Goal: Transaction & Acquisition: Book appointment/travel/reservation

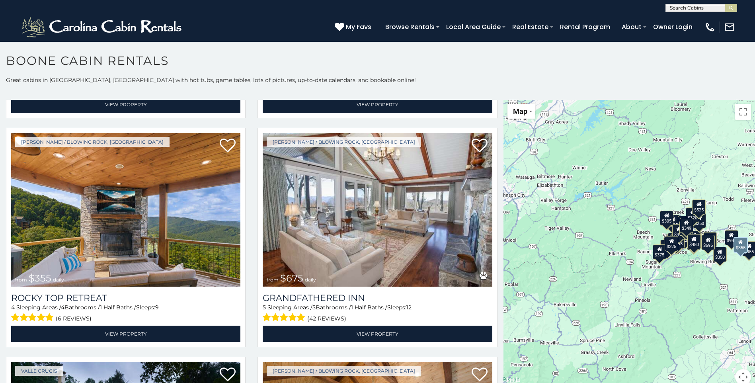
scroll to position [478, 0]
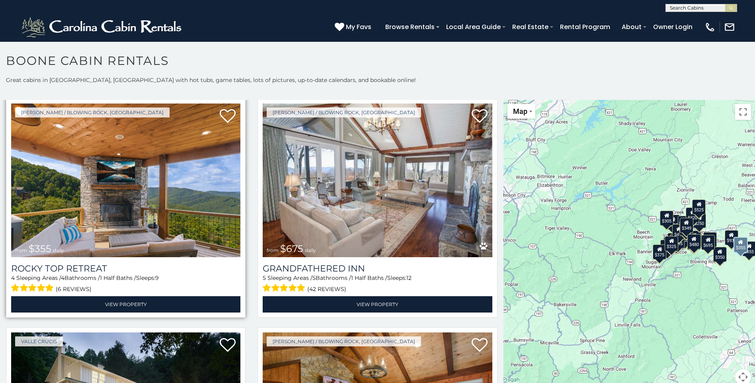
click at [199, 222] on img at bounding box center [125, 180] width 229 height 154
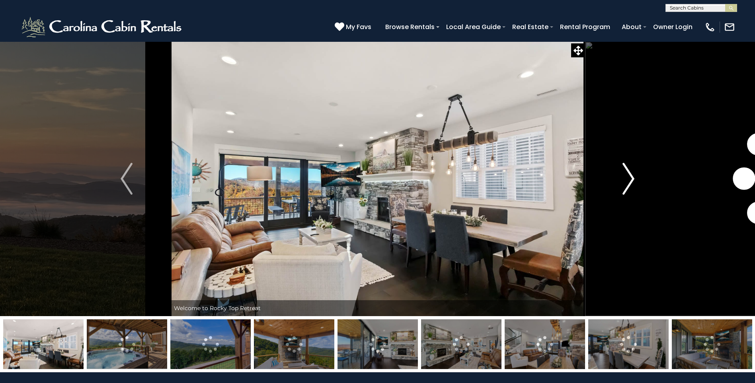
click at [629, 182] on img "Next" at bounding box center [628, 179] width 12 height 32
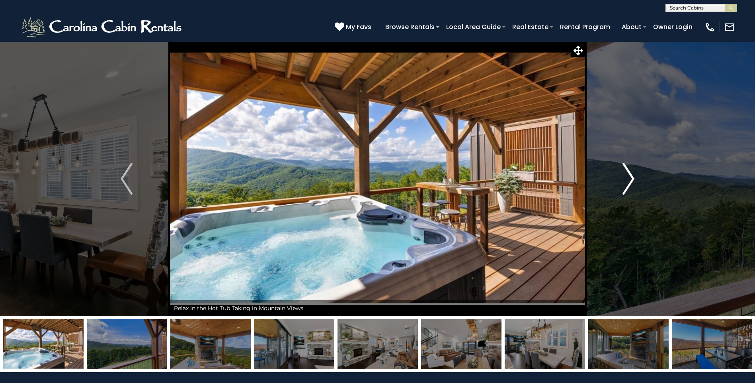
click at [634, 179] on img "Next" at bounding box center [628, 179] width 12 height 32
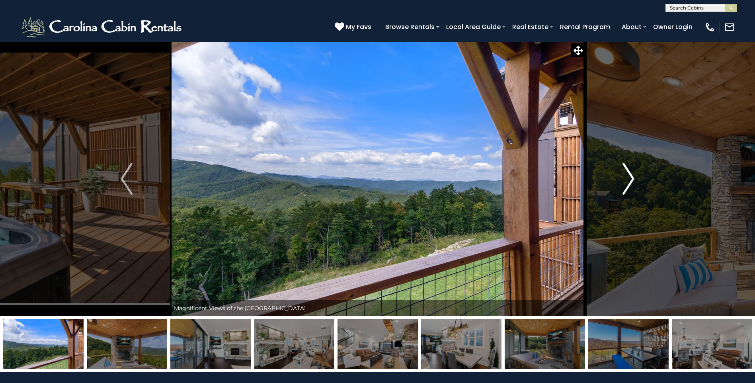
click at [634, 179] on img "Next" at bounding box center [628, 179] width 12 height 32
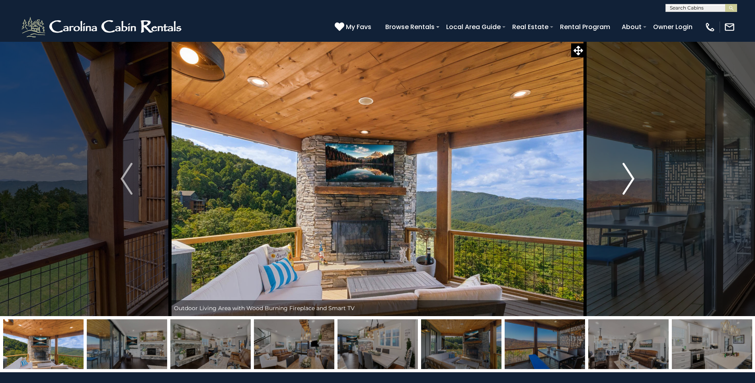
click at [634, 179] on img "Next" at bounding box center [628, 179] width 12 height 32
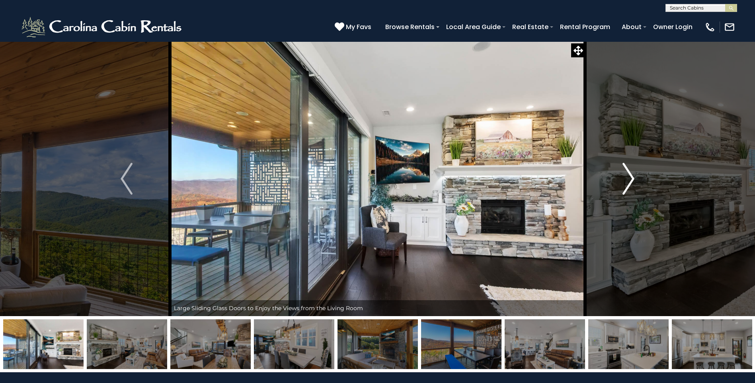
click at [634, 179] on img "Next" at bounding box center [628, 179] width 12 height 32
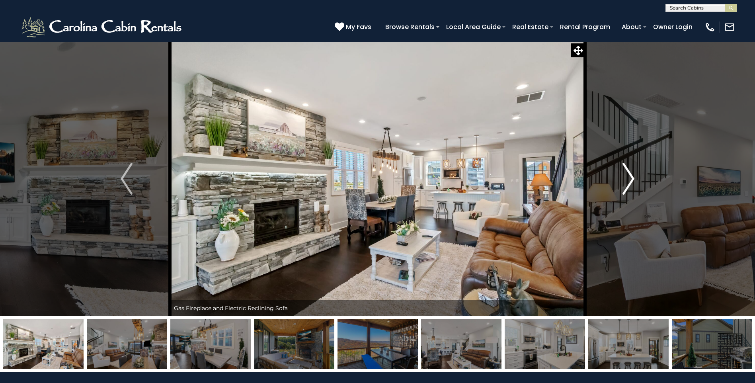
click at [634, 179] on img "Next" at bounding box center [628, 179] width 12 height 32
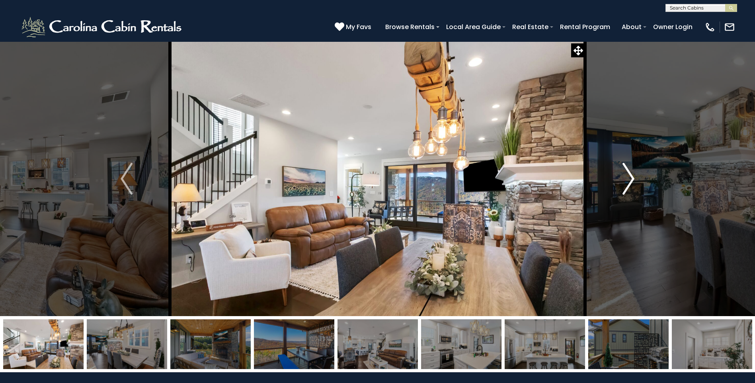
click at [634, 179] on img "Next" at bounding box center [628, 179] width 12 height 32
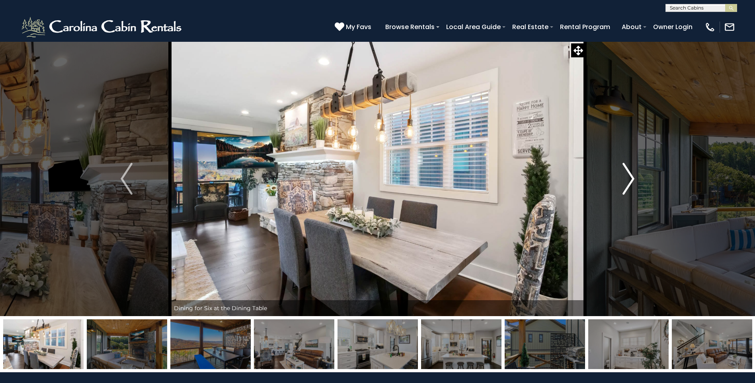
click at [634, 179] on img "Next" at bounding box center [628, 179] width 12 height 32
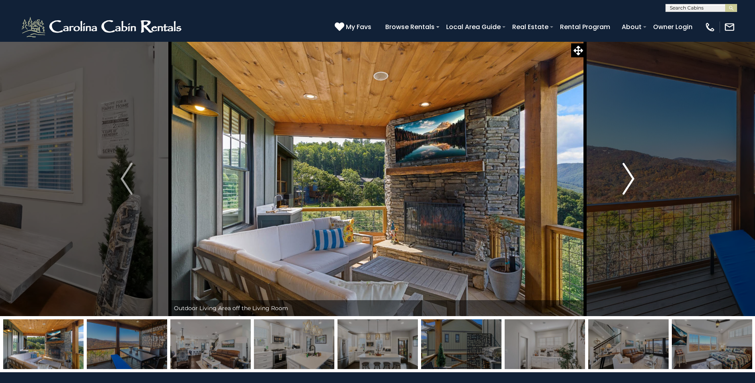
click at [634, 179] on img "Next" at bounding box center [628, 179] width 12 height 32
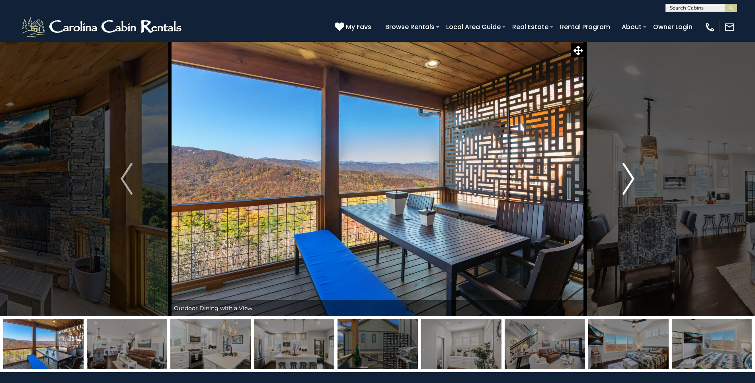
click at [634, 179] on img "Next" at bounding box center [628, 179] width 12 height 32
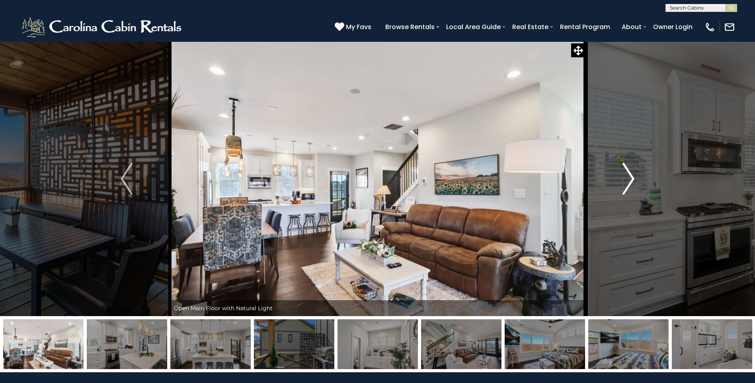
click at [634, 179] on img "Next" at bounding box center [628, 179] width 12 height 32
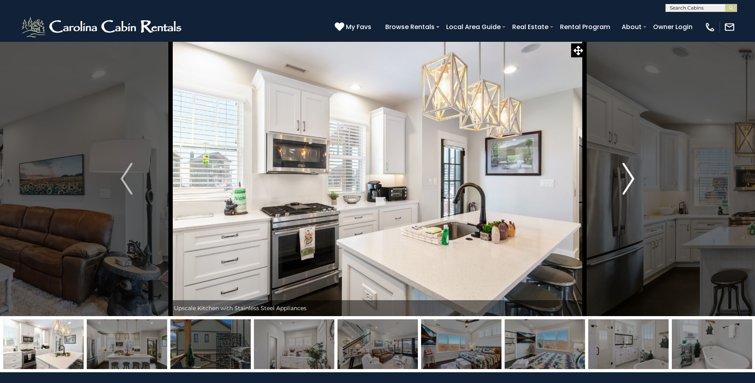
click at [634, 179] on img "Next" at bounding box center [628, 179] width 12 height 32
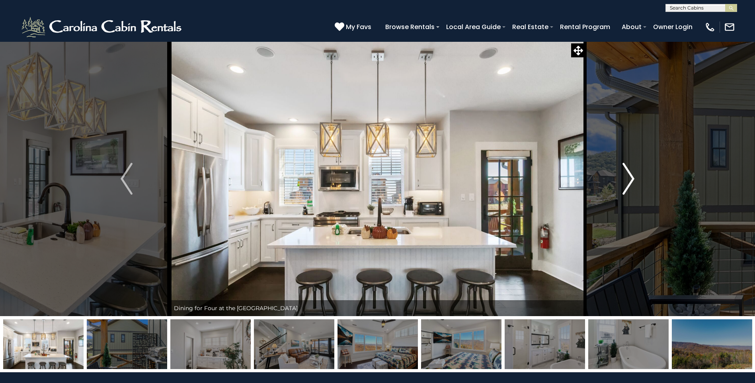
click at [634, 179] on img "Next" at bounding box center [628, 179] width 12 height 32
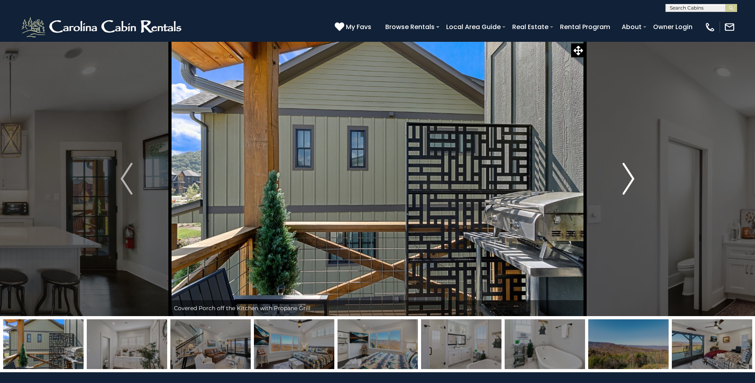
click at [634, 179] on img "Next" at bounding box center [628, 179] width 12 height 32
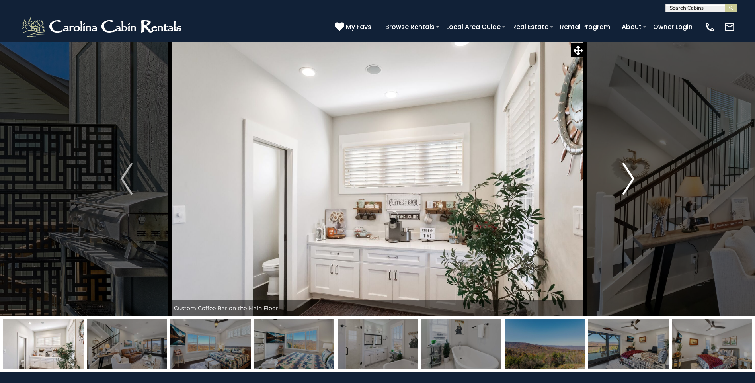
click at [634, 179] on img "Next" at bounding box center [628, 179] width 12 height 32
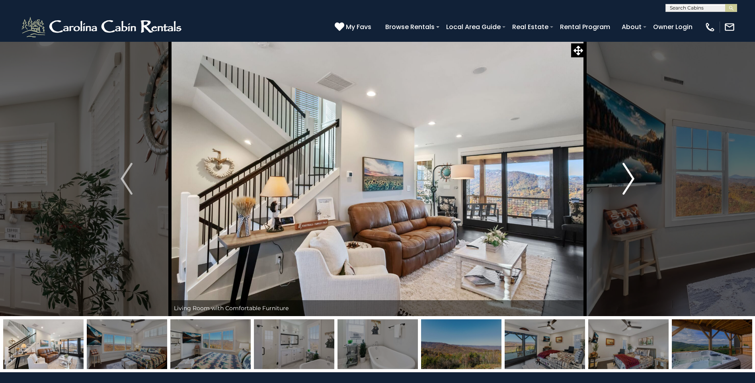
click at [634, 179] on img "Next" at bounding box center [628, 179] width 12 height 32
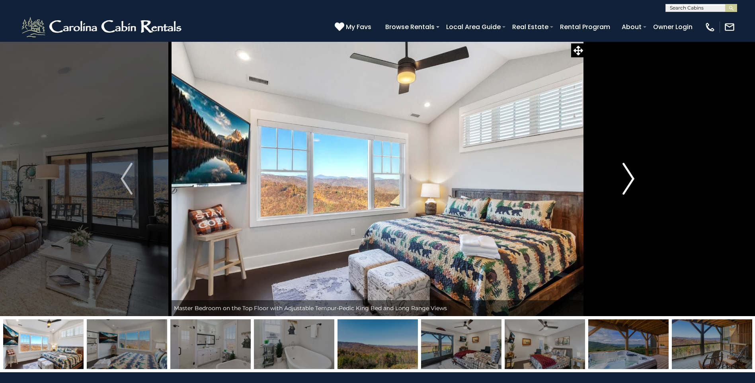
click at [634, 179] on img "Next" at bounding box center [628, 179] width 12 height 32
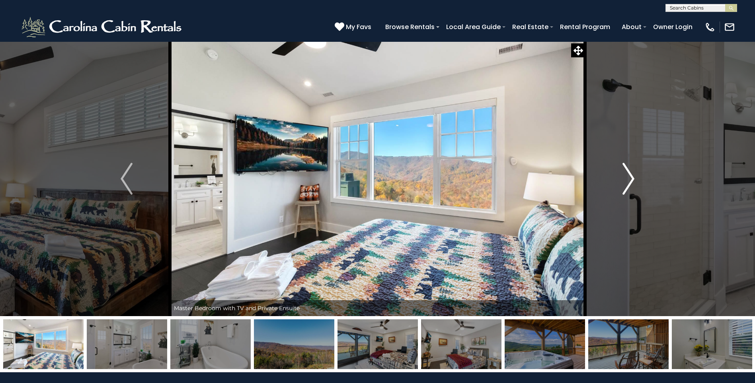
click at [634, 179] on img "Next" at bounding box center [628, 179] width 12 height 32
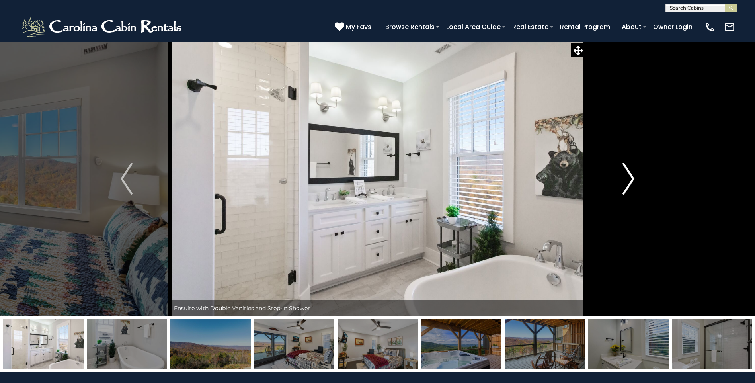
click at [634, 179] on img "Next" at bounding box center [628, 179] width 12 height 32
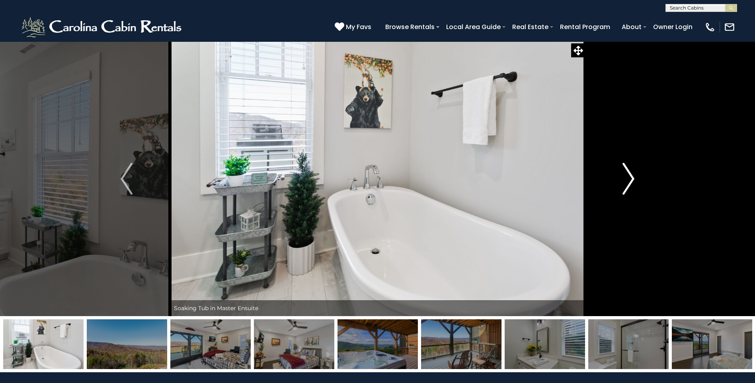
click at [634, 179] on img "Next" at bounding box center [628, 179] width 12 height 32
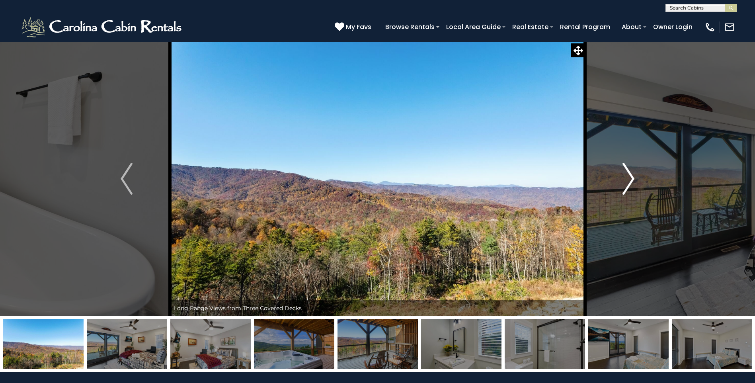
click at [634, 179] on img "Next" at bounding box center [628, 179] width 12 height 32
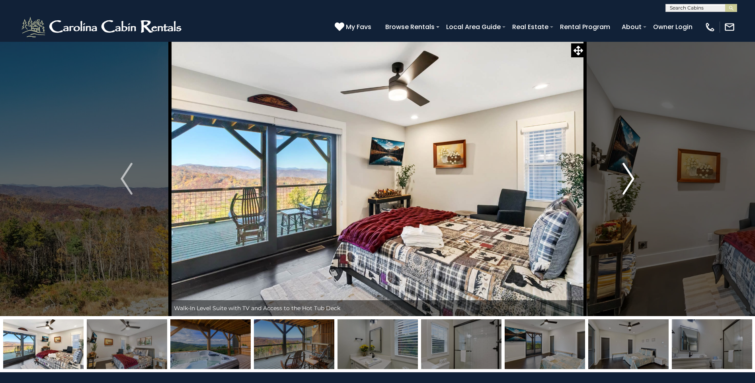
click at [634, 179] on img "Next" at bounding box center [628, 179] width 12 height 32
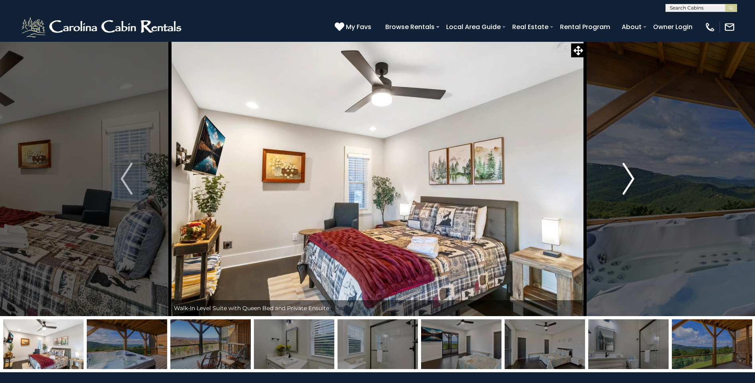
click at [634, 179] on img "Next" at bounding box center [628, 179] width 12 height 32
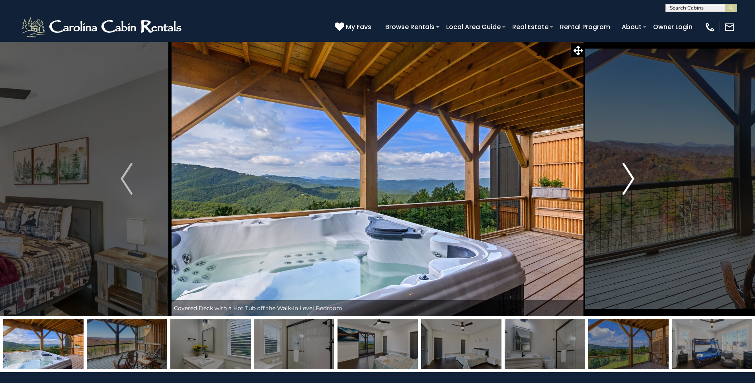
click at [634, 179] on img "Next" at bounding box center [628, 179] width 12 height 32
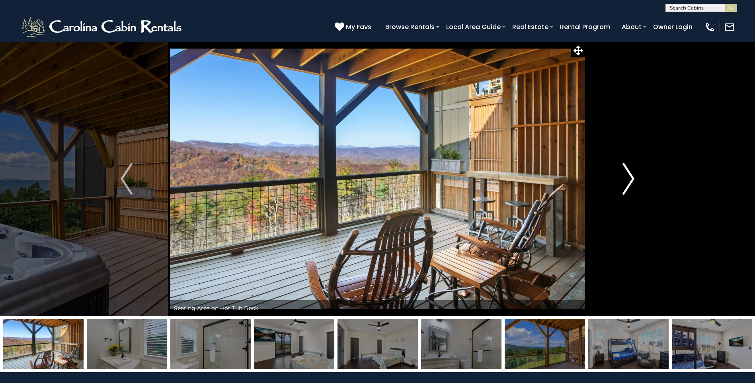
click at [634, 179] on img "Next" at bounding box center [628, 179] width 12 height 32
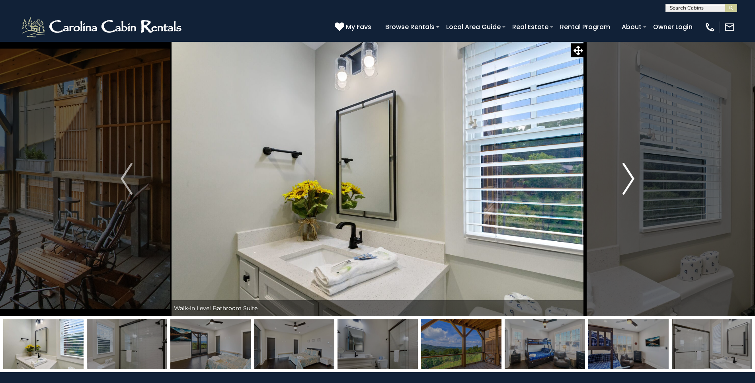
click at [634, 179] on img "Next" at bounding box center [628, 179] width 12 height 32
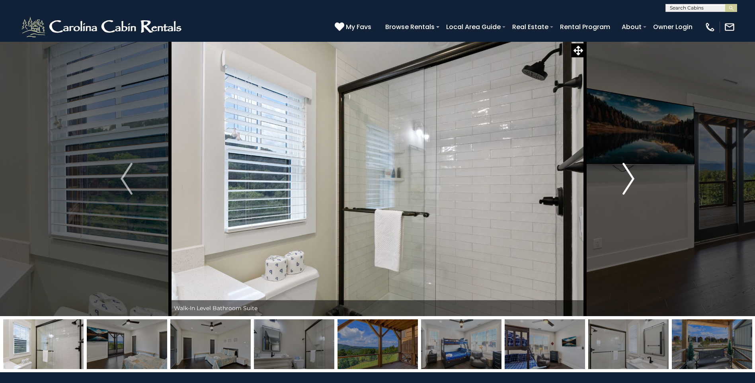
click at [634, 179] on img "Next" at bounding box center [628, 179] width 12 height 32
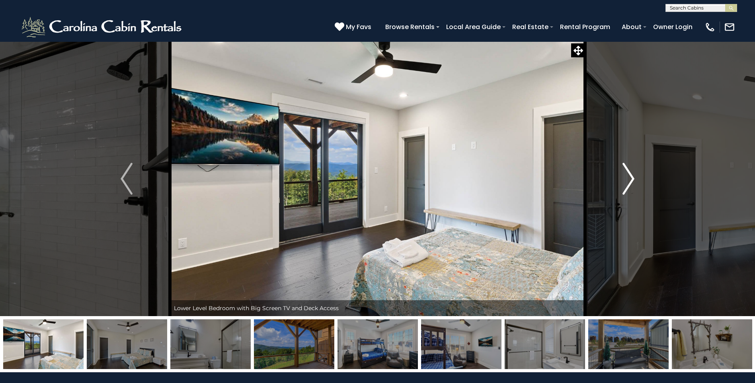
click at [634, 179] on img "Next" at bounding box center [628, 179] width 12 height 32
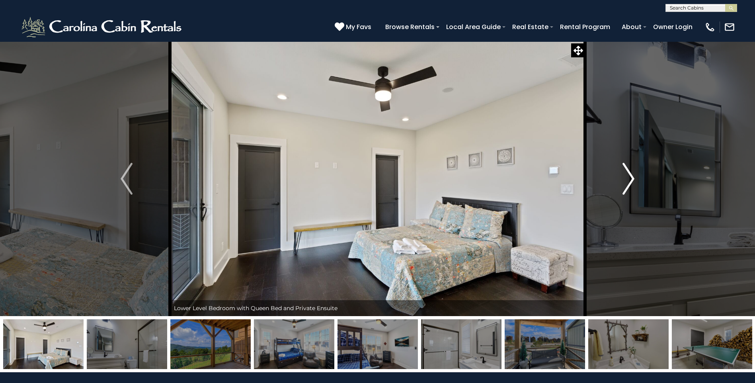
click at [634, 179] on img "Next" at bounding box center [628, 179] width 12 height 32
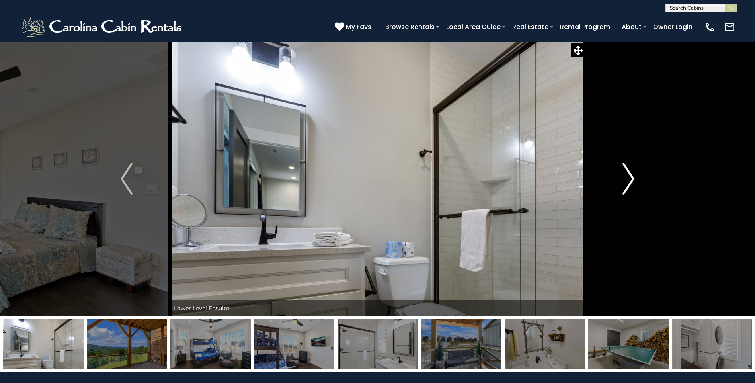
click at [634, 179] on img "Next" at bounding box center [628, 179] width 12 height 32
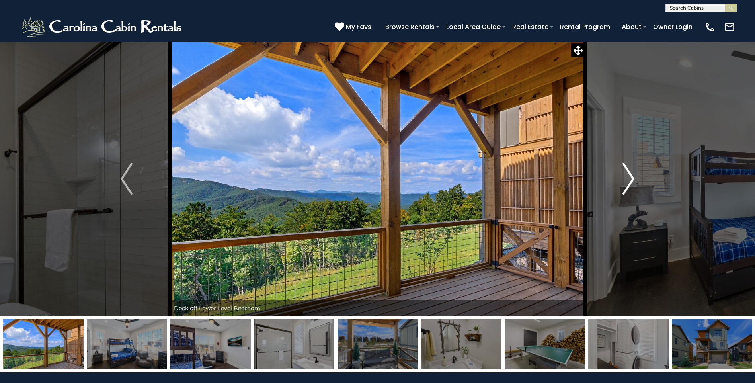
click at [634, 179] on img "Next" at bounding box center [628, 179] width 12 height 32
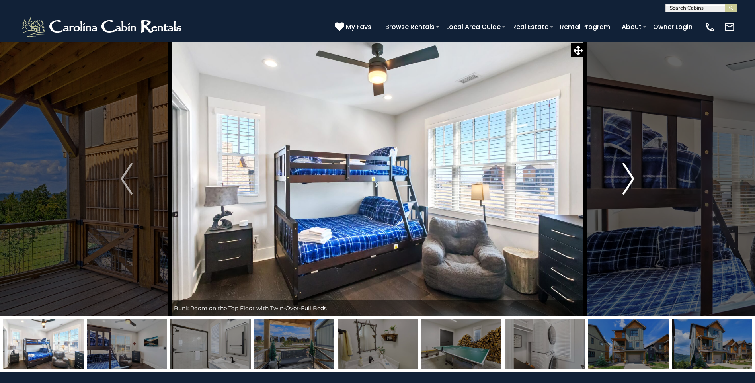
click at [634, 179] on img "Next" at bounding box center [628, 179] width 12 height 32
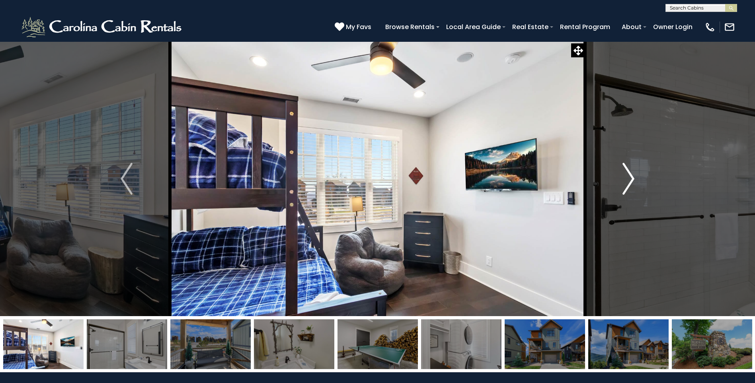
click at [634, 179] on img "Next" at bounding box center [628, 179] width 12 height 32
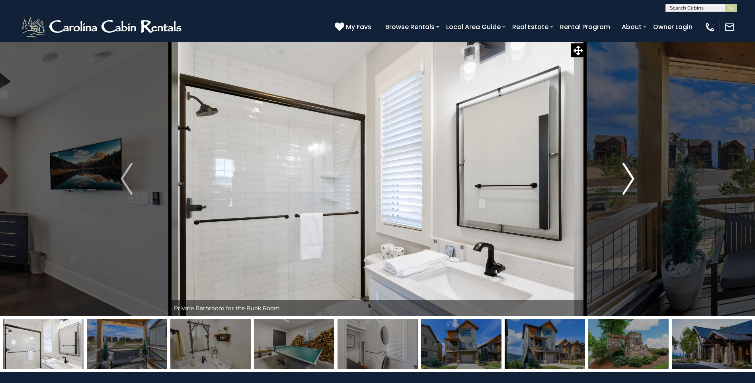
click at [634, 179] on img "Next" at bounding box center [628, 179] width 12 height 32
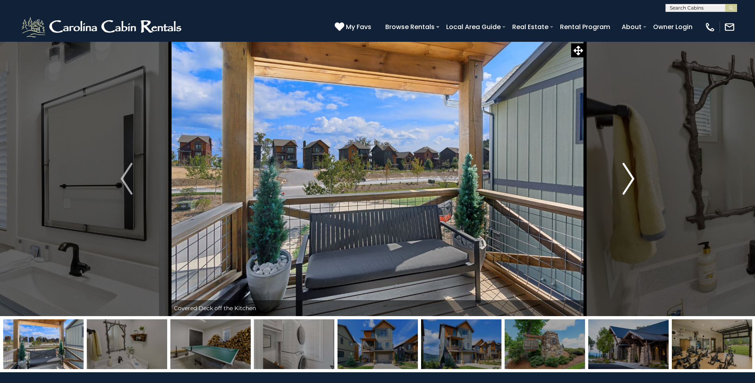
click at [634, 179] on img "Next" at bounding box center [628, 179] width 12 height 32
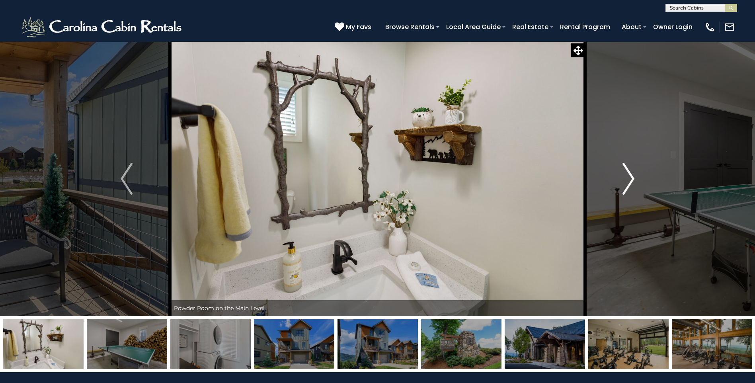
click at [634, 180] on img "Next" at bounding box center [628, 179] width 12 height 32
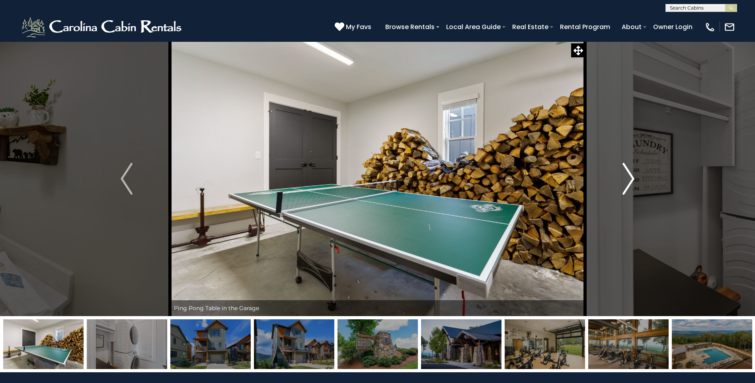
click at [634, 180] on img "Next" at bounding box center [628, 179] width 12 height 32
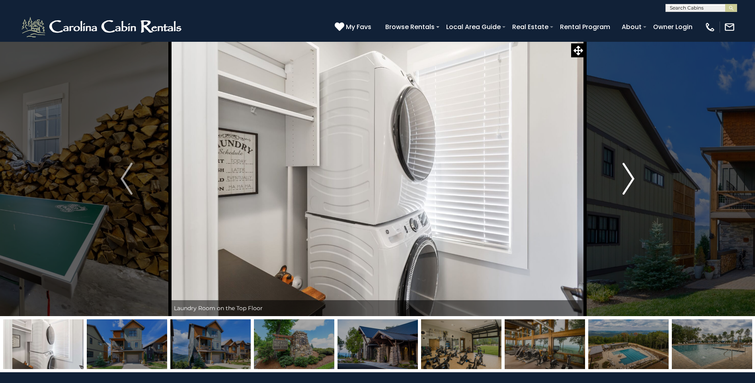
click at [634, 180] on img "Next" at bounding box center [628, 179] width 12 height 32
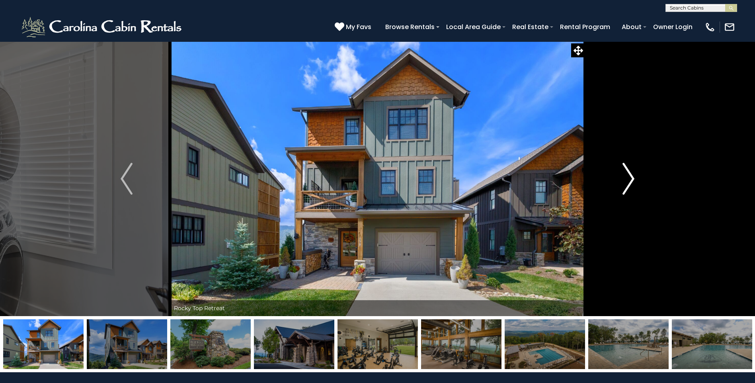
click at [634, 181] on img "Next" at bounding box center [628, 179] width 12 height 32
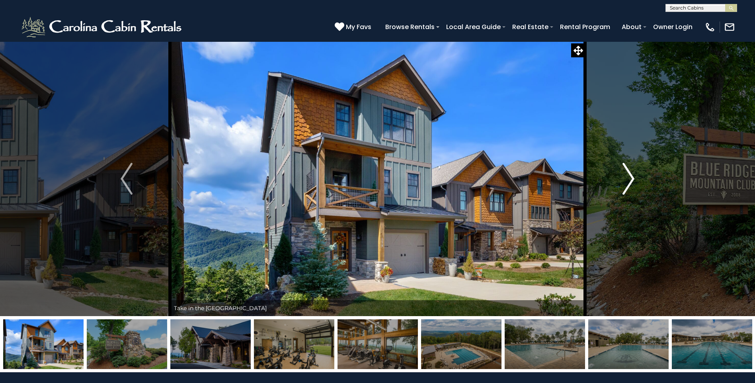
click at [634, 181] on img "Next" at bounding box center [628, 179] width 12 height 32
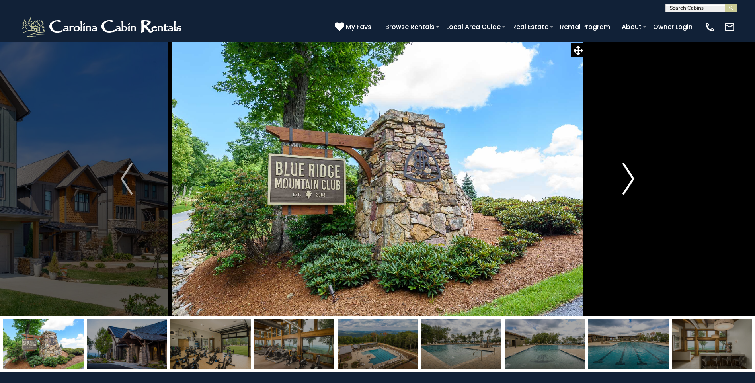
click at [634, 181] on img "Next" at bounding box center [628, 179] width 12 height 32
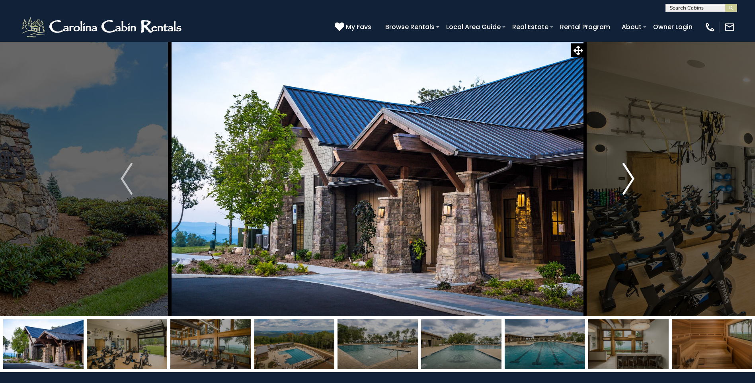
click at [634, 182] on img "Next" at bounding box center [628, 179] width 12 height 32
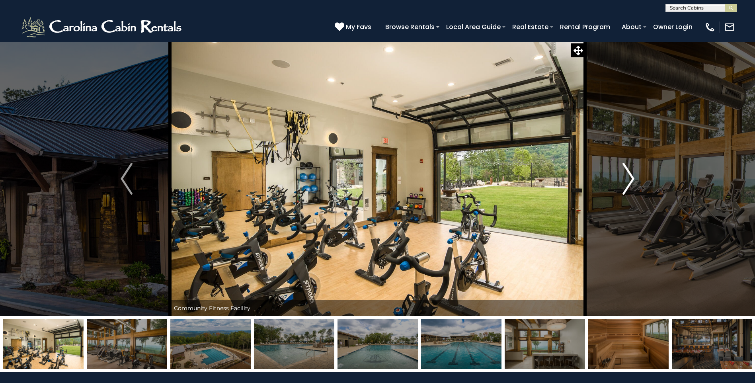
click at [634, 182] on img "Next" at bounding box center [628, 179] width 12 height 32
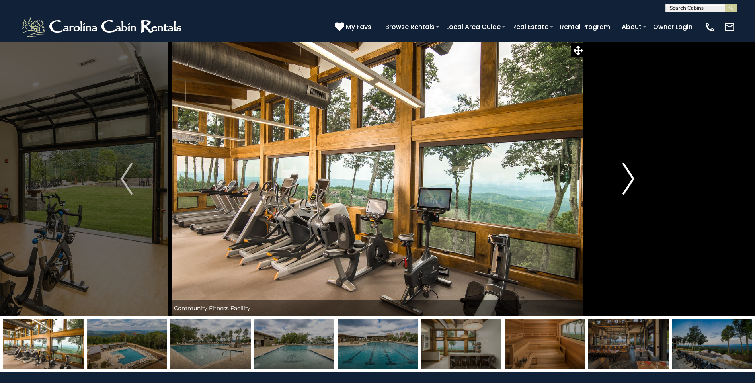
click at [634, 182] on img "Next" at bounding box center [628, 179] width 12 height 32
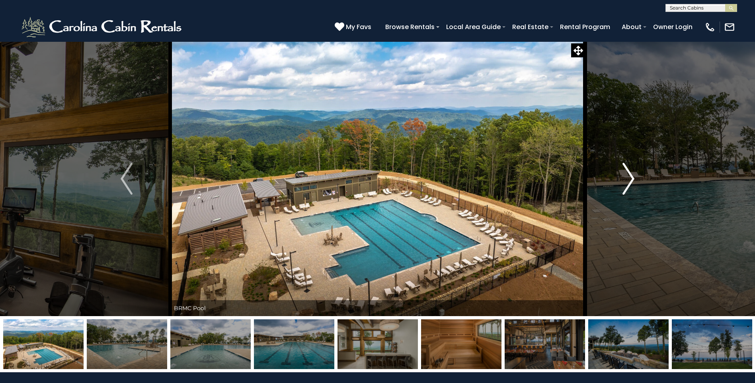
click at [634, 182] on img "Next" at bounding box center [628, 179] width 12 height 32
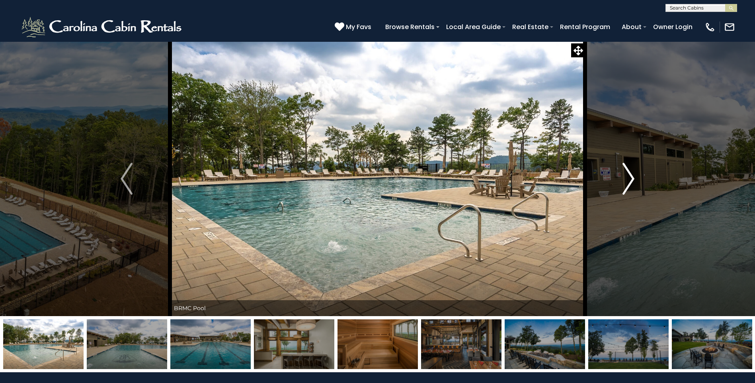
click at [634, 182] on img "Next" at bounding box center [628, 179] width 12 height 32
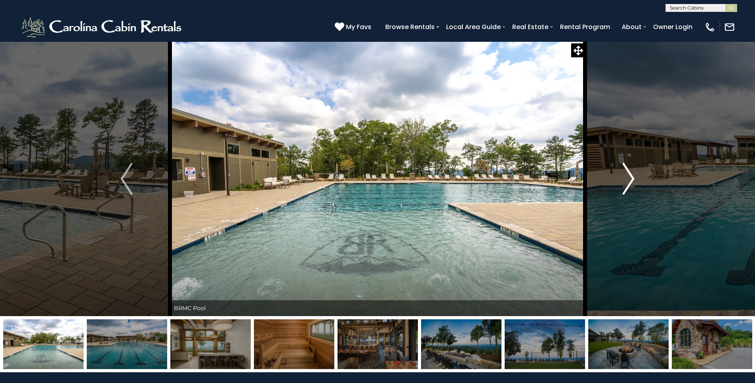
click at [634, 183] on img "Next" at bounding box center [628, 179] width 12 height 32
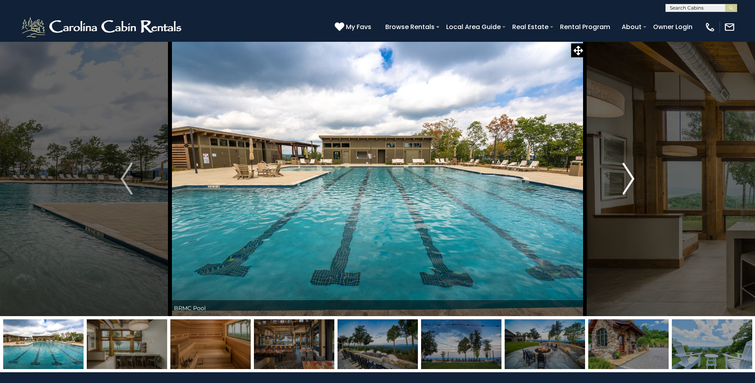
click at [634, 183] on img "Next" at bounding box center [628, 179] width 12 height 32
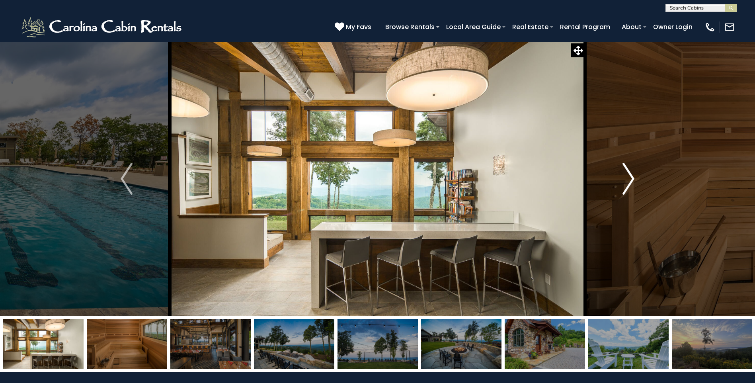
click at [634, 183] on img "Next" at bounding box center [628, 179] width 12 height 32
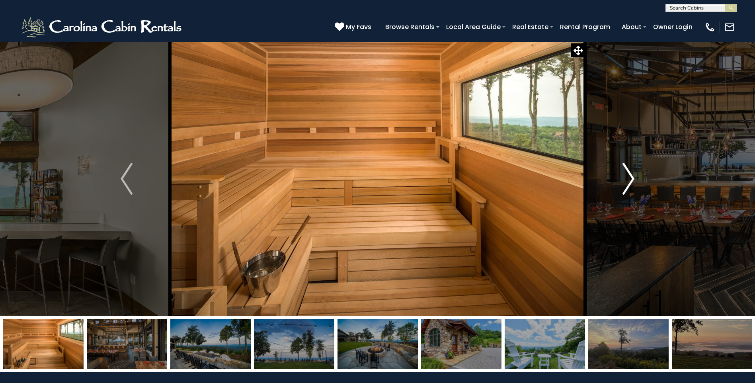
click at [634, 183] on img "Next" at bounding box center [628, 179] width 12 height 32
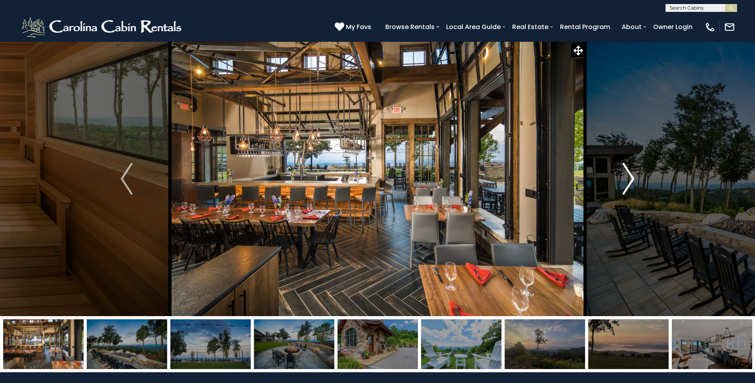
click at [634, 183] on img "Next" at bounding box center [628, 179] width 12 height 32
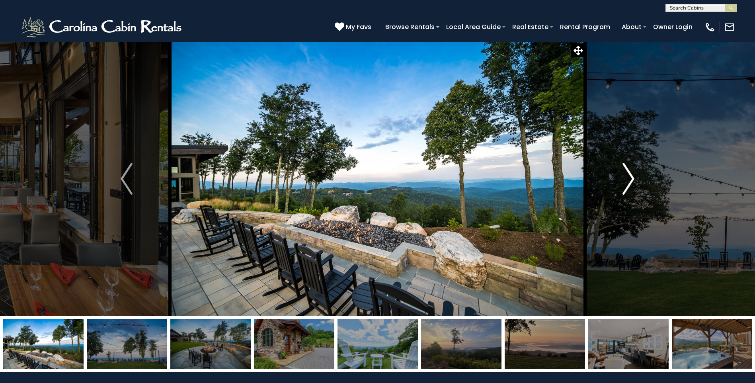
click at [634, 183] on img "Next" at bounding box center [628, 179] width 12 height 32
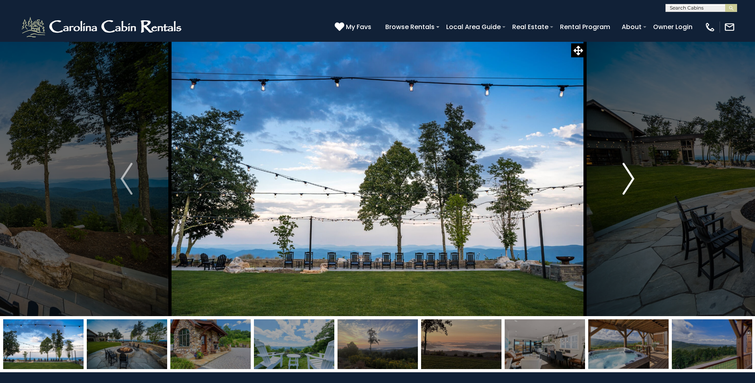
click at [634, 184] on img "Next" at bounding box center [628, 179] width 12 height 32
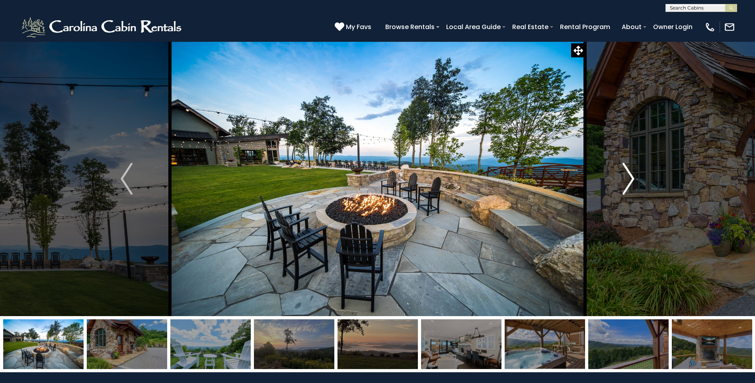
click at [634, 184] on img "Next" at bounding box center [628, 179] width 12 height 32
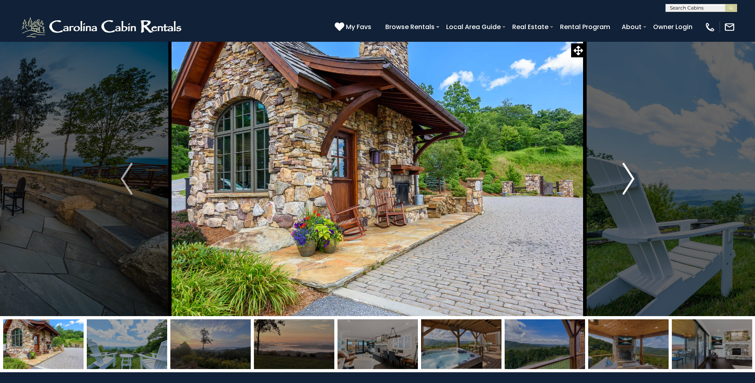
click at [634, 184] on img "Next" at bounding box center [628, 179] width 12 height 32
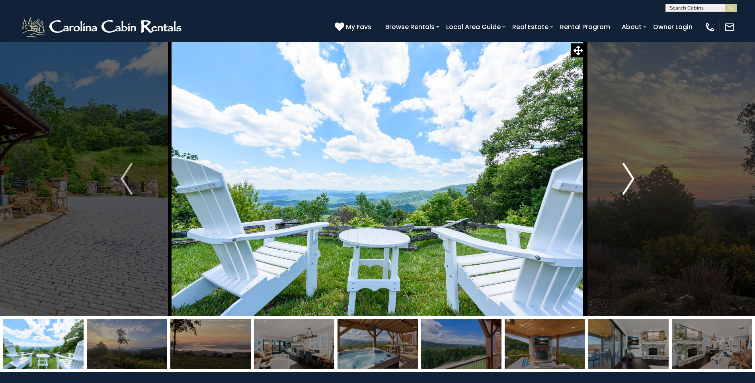
click at [634, 184] on img "Next" at bounding box center [628, 179] width 12 height 32
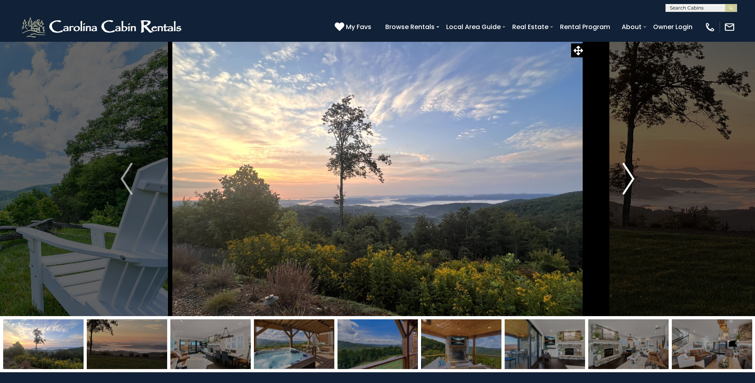
click at [634, 184] on img "Next" at bounding box center [628, 179] width 12 height 32
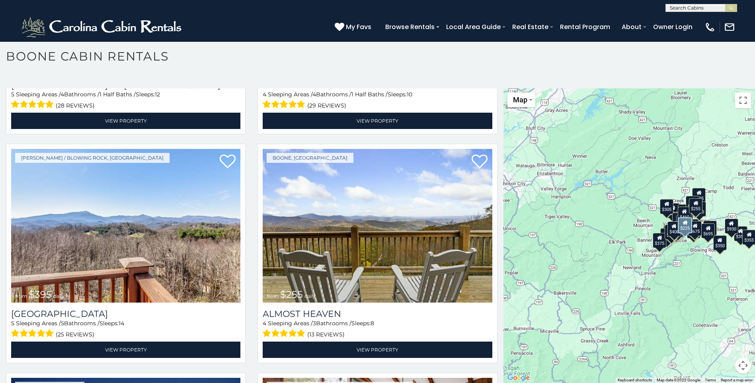
scroll to position [1552, 0]
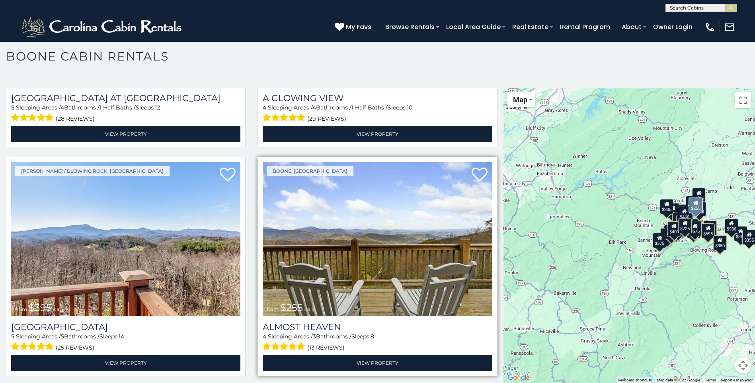
click at [402, 251] on img at bounding box center [377, 239] width 229 height 154
click at [411, 241] on img at bounding box center [377, 239] width 229 height 154
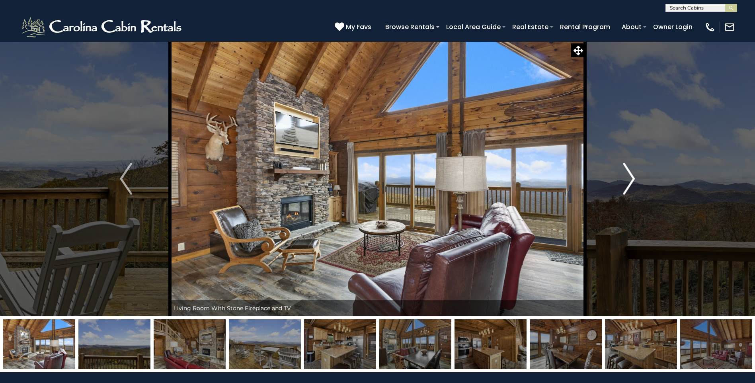
click at [631, 178] on img "Next" at bounding box center [629, 179] width 12 height 32
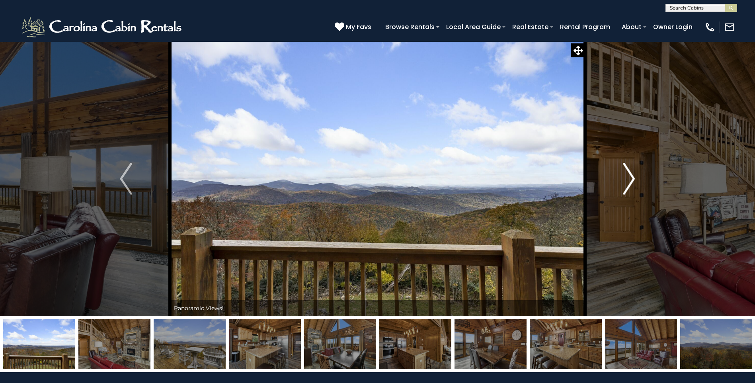
click at [631, 179] on img "Next" at bounding box center [629, 179] width 12 height 32
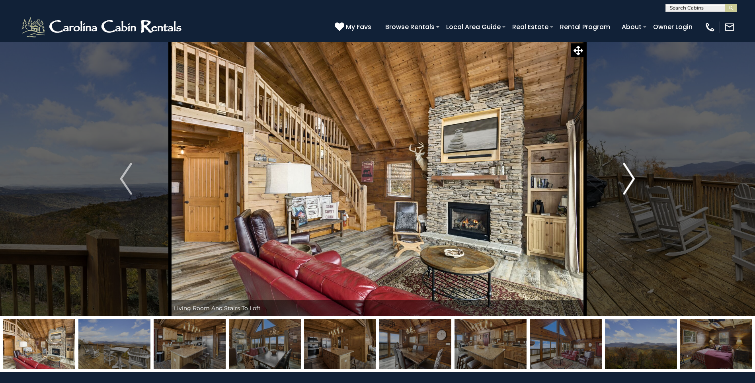
click at [631, 179] on img "Next" at bounding box center [629, 179] width 12 height 32
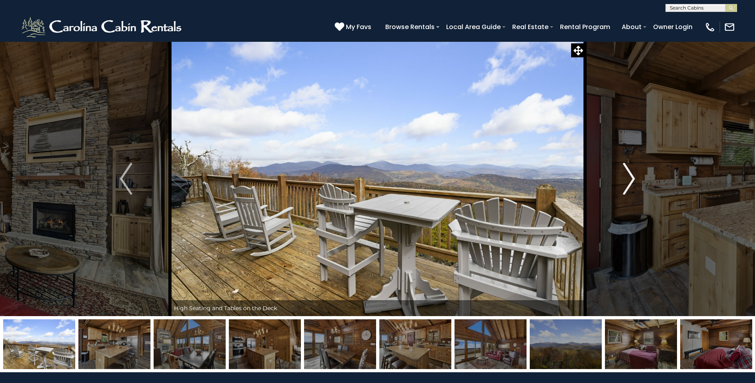
click at [631, 179] on img "Next" at bounding box center [629, 179] width 12 height 32
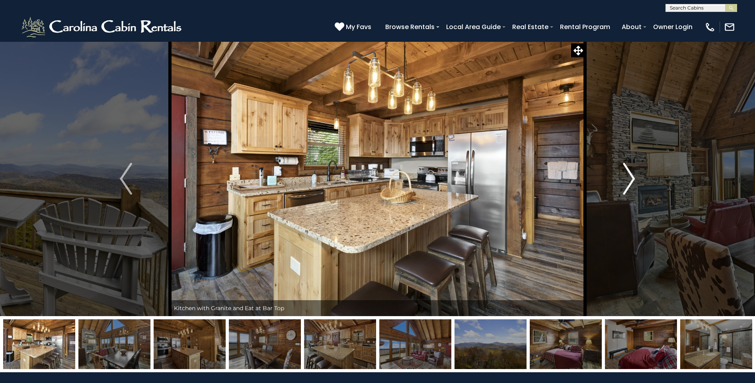
click at [631, 179] on img "Next" at bounding box center [629, 179] width 12 height 32
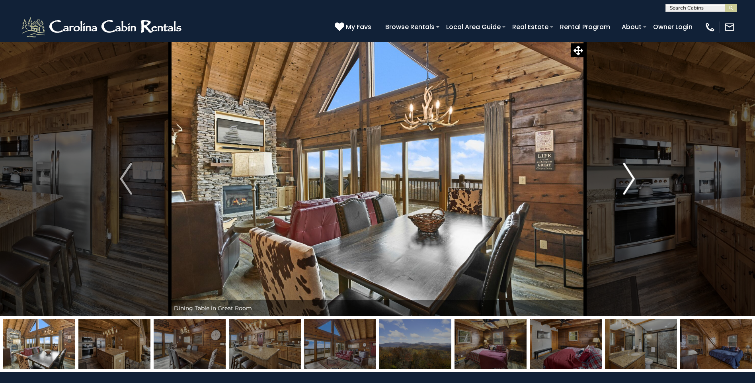
click at [631, 179] on img "Next" at bounding box center [629, 179] width 12 height 32
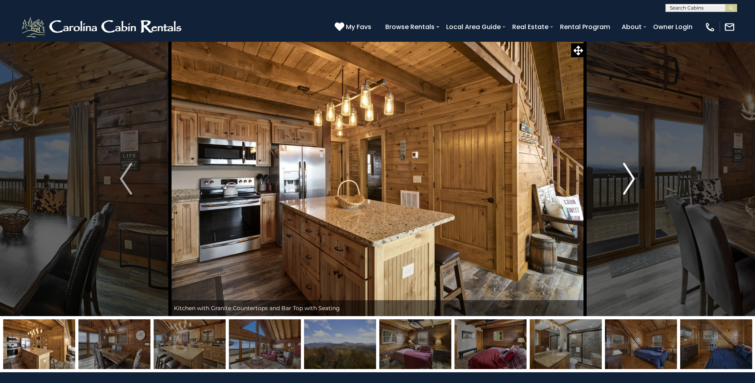
click at [631, 179] on img "Next" at bounding box center [629, 179] width 12 height 32
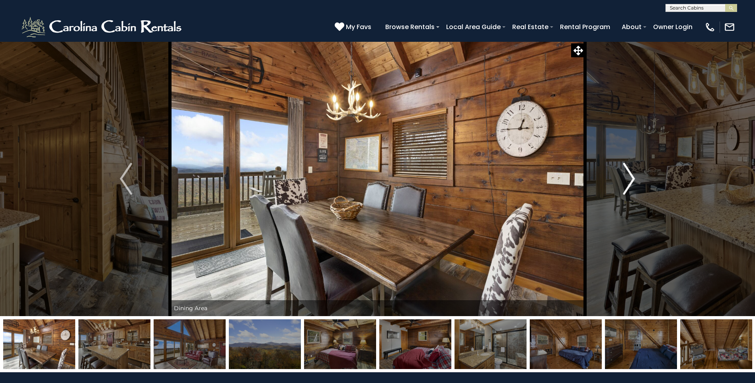
click at [631, 179] on img "Next" at bounding box center [629, 179] width 12 height 32
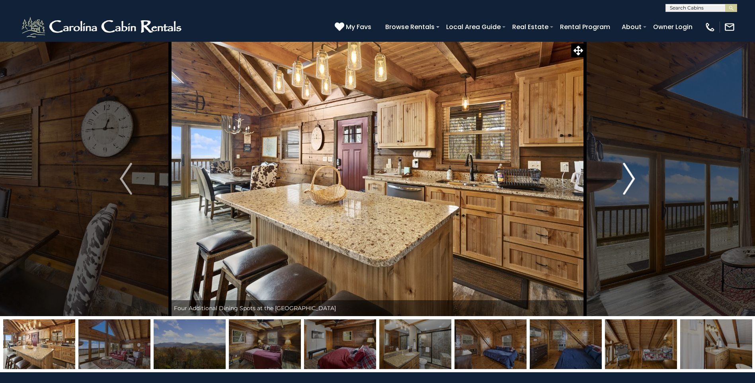
click at [631, 179] on img "Next" at bounding box center [629, 179] width 12 height 32
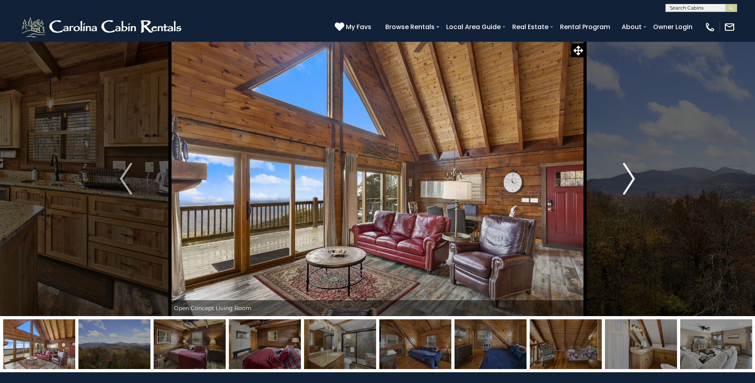
click at [631, 179] on img "Next" at bounding box center [629, 179] width 12 height 32
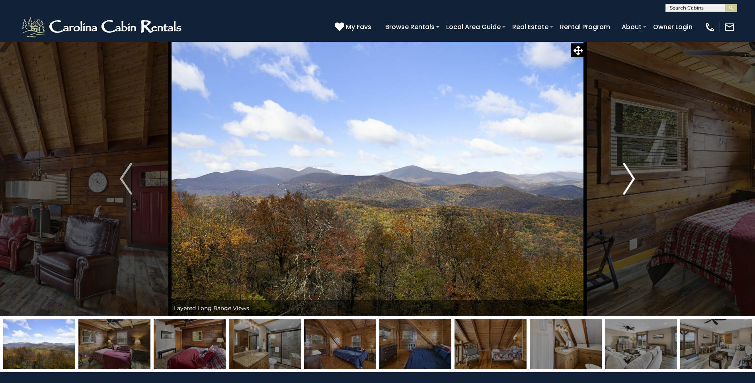
click at [631, 179] on img "Next" at bounding box center [629, 179] width 12 height 32
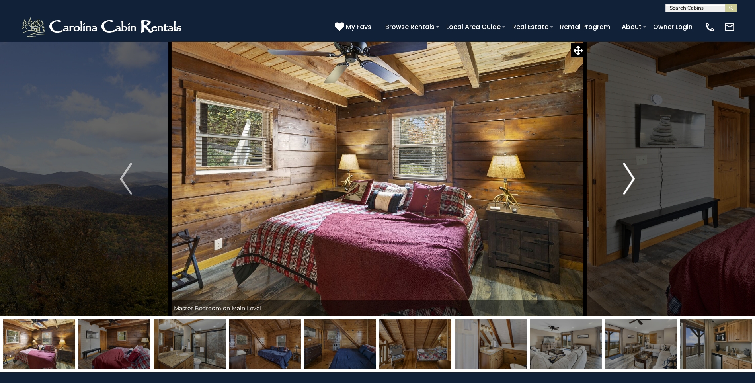
click at [631, 179] on img "Next" at bounding box center [629, 179] width 12 height 32
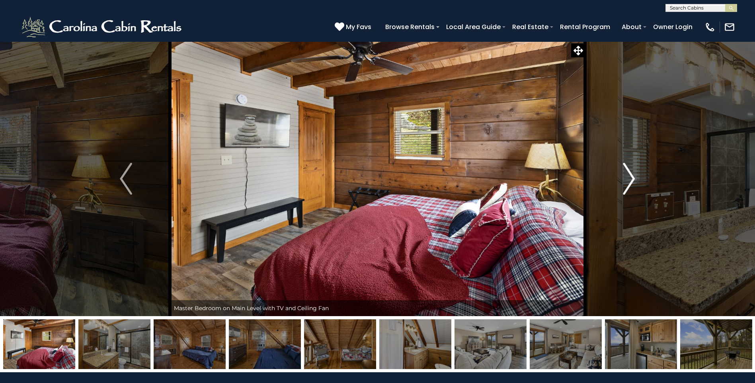
click at [631, 179] on img "Next" at bounding box center [629, 179] width 12 height 32
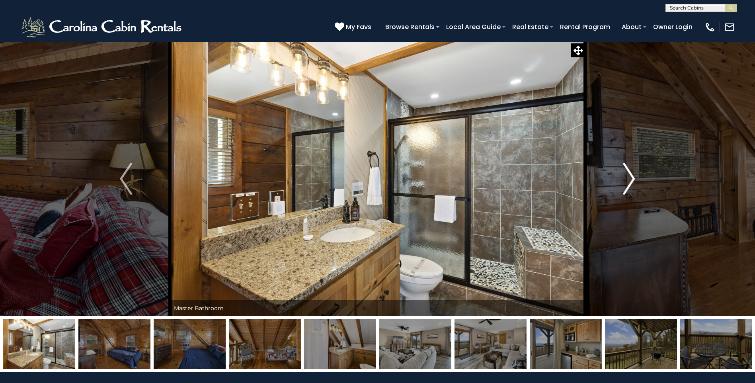
click at [631, 179] on img "Next" at bounding box center [629, 179] width 12 height 32
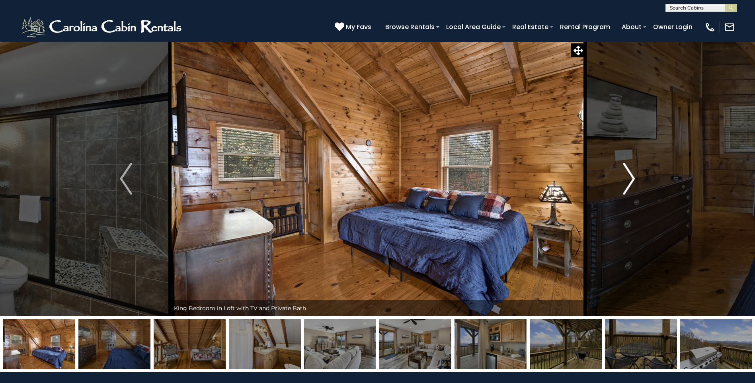
click at [631, 179] on img "Next" at bounding box center [629, 179] width 12 height 32
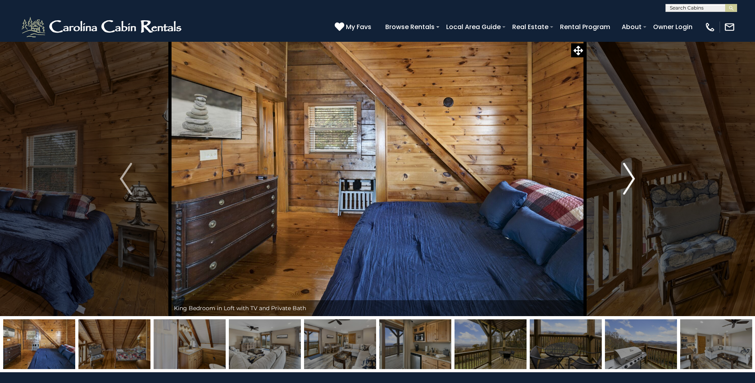
click at [631, 179] on img "Next" at bounding box center [629, 179] width 12 height 32
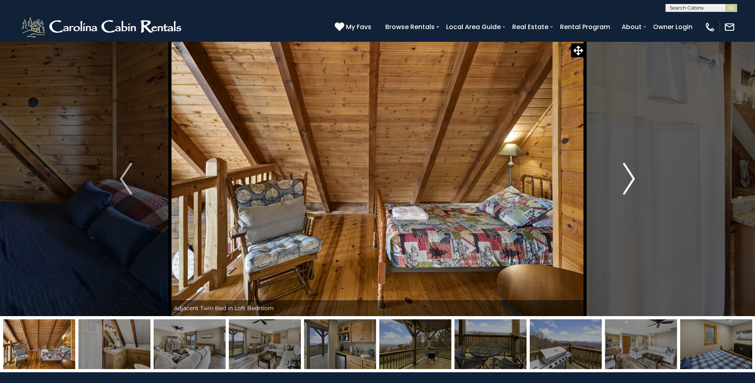
click at [631, 179] on img "Next" at bounding box center [629, 179] width 12 height 32
